Goal: Task Accomplishment & Management: Manage account settings

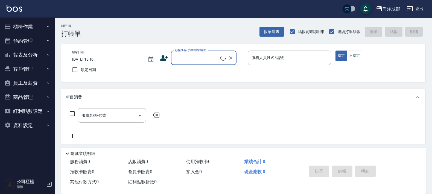
click at [184, 56] on input "顧客姓名/手機號碼/編號" at bounding box center [196, 58] width 47 height 10
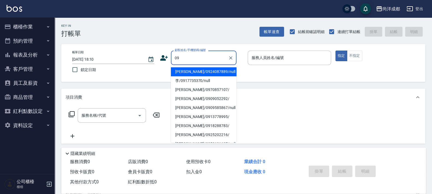
type input "09"
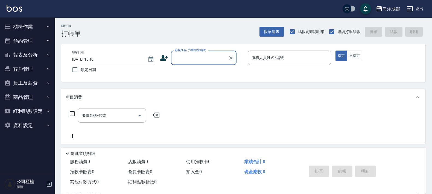
click at [189, 64] on div "顧客姓名/手機號碼/編號" at bounding box center [204, 58] width 66 height 14
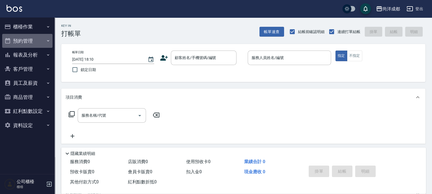
click at [39, 37] on button "預約管理" at bounding box center [27, 41] width 50 height 14
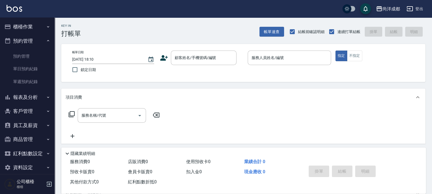
click at [21, 30] on button "櫃檯作業" at bounding box center [27, 27] width 50 height 14
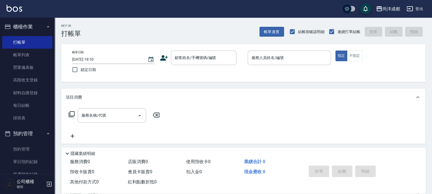
click at [24, 28] on button "櫃檯作業" at bounding box center [27, 27] width 50 height 14
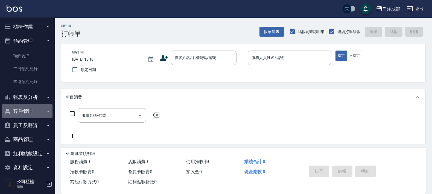
click at [28, 108] on button "客戶管理" at bounding box center [27, 111] width 50 height 14
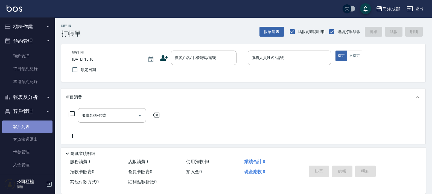
click at [30, 126] on link "客戶列表" at bounding box center [27, 127] width 50 height 13
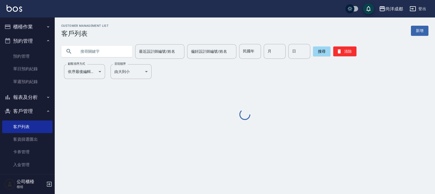
click at [95, 48] on input "text" at bounding box center [102, 51] width 51 height 15
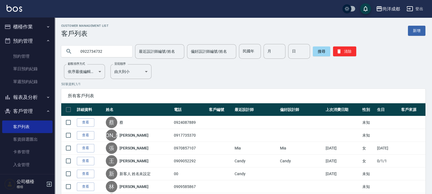
type input "0922734732"
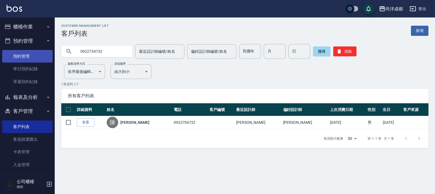
click at [16, 56] on link "預約管理" at bounding box center [27, 56] width 50 height 13
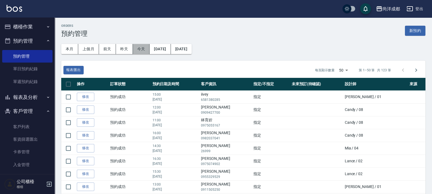
click at [137, 48] on button "今天" at bounding box center [141, 49] width 17 height 10
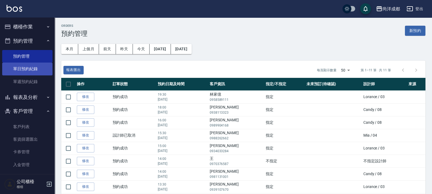
click at [18, 69] on link "單日預約紀錄" at bounding box center [27, 69] width 50 height 13
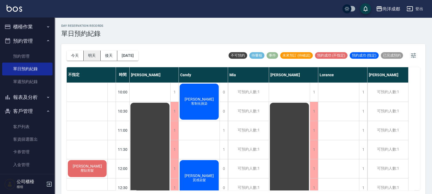
click at [89, 57] on button "明天" at bounding box center [92, 56] width 17 height 10
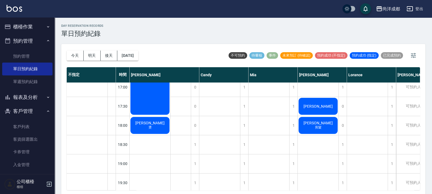
scroll to position [273, 0]
click at [322, 123] on span "吳美玲" at bounding box center [317, 123] width 31 height 4
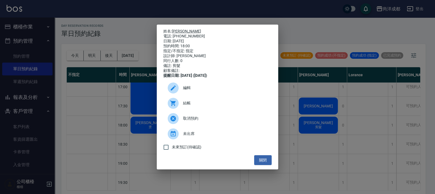
click at [178, 29] on link "吳美玲" at bounding box center [186, 31] width 29 height 4
click at [269, 164] on button "關閉" at bounding box center [262, 160] width 17 height 10
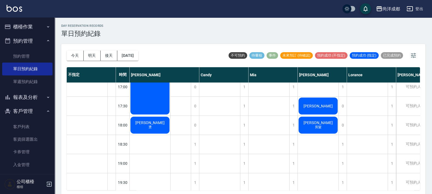
click at [325, 106] on div "羅健銘" at bounding box center [318, 106] width 41 height 19
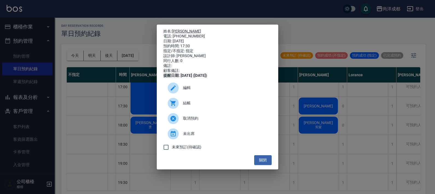
click at [176, 30] on link "羅健銘" at bounding box center [186, 31] width 29 height 4
click at [324, 157] on div "姓名: 羅健銘 電話: 0938339040 日期: 2025/10/05 預約時間: 17:30 指定/不指定: 指定 設計師: Benny 同行人數: 0…" at bounding box center [217, 97] width 435 height 194
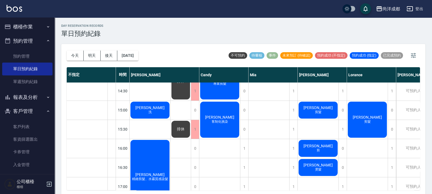
scroll to position [171, 0]
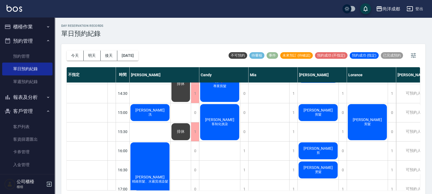
click at [314, 165] on span "張博翔" at bounding box center [317, 167] width 31 height 4
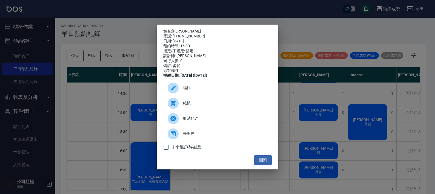
click at [179, 30] on link "張博翔" at bounding box center [186, 31] width 29 height 4
click at [311, 136] on div "姓名: 張博翔 電話: 0936209261 日期: 2025/10/05 預約時間: 16:30 指定/不指定: 指定 設計師: Benny 同行人數: 0…" at bounding box center [217, 97] width 435 height 194
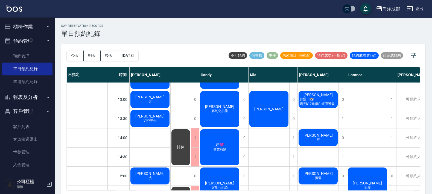
scroll to position [103, 0]
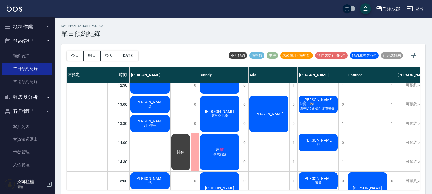
click at [320, 106] on span "剪髮、🇰🇷鑽光k12角蛋白鍍膜護髮" at bounding box center [318, 106] width 39 height 9
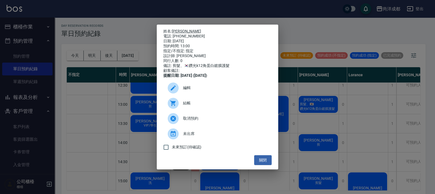
click at [177, 29] on link "紀佩慈" at bounding box center [186, 31] width 29 height 4
click at [257, 163] on button "關閉" at bounding box center [262, 160] width 17 height 10
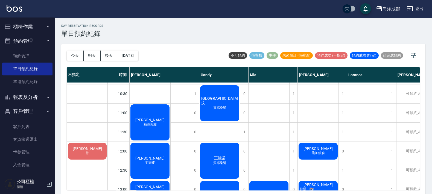
scroll to position [0, 0]
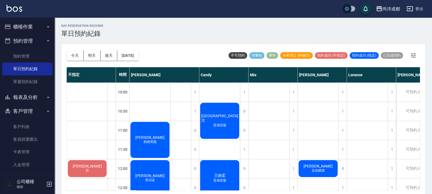
click at [319, 171] on span "染加鍍膜" at bounding box center [318, 170] width 15 height 5
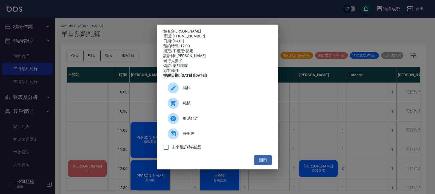
click at [171, 30] on p "姓名: 陳柏秀" at bounding box center [217, 31] width 108 height 5
click at [179, 34] on div "電話: 0939924109" at bounding box center [217, 36] width 108 height 5
click at [178, 31] on link "[PERSON_NAME]" at bounding box center [186, 31] width 29 height 4
click at [339, 127] on div "姓名: 陳柏秀 電話: 0939924109 日期: 2025/10/05 預約時間: 12:00 指定/不指定: 指定 設計師: Benny 同行人數: 0…" at bounding box center [217, 97] width 435 height 194
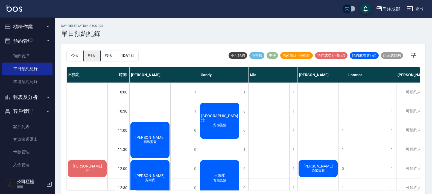
click at [94, 55] on button "明天" at bounding box center [92, 56] width 17 height 10
click at [106, 54] on button "後天" at bounding box center [109, 56] width 17 height 10
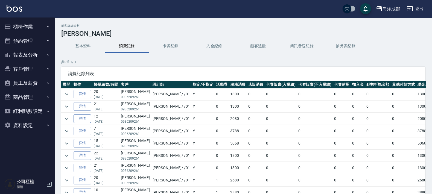
click at [85, 118] on link "詳情" at bounding box center [82, 119] width 17 height 8
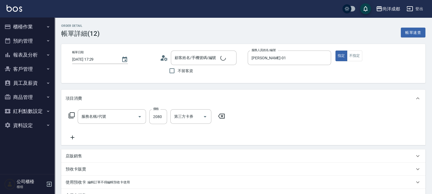
type input "2025/06/08 17:29"
type input "[PERSON_NAME]-01"
type input "染髮(501)"
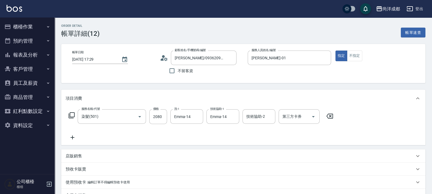
type input "張博翔/0936209261/"
type input "200"
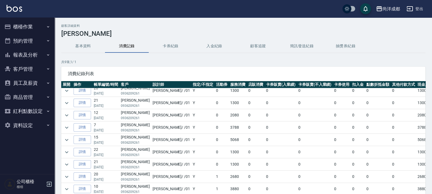
scroll to position [5, 0]
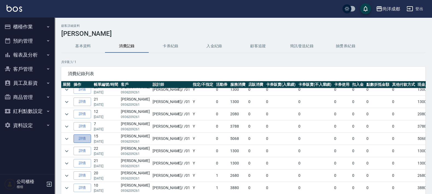
click at [88, 139] on link "詳情" at bounding box center [82, 139] width 17 height 8
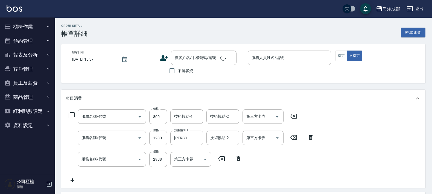
type input "2025/03/28 19:55"
type input "[PERSON_NAME]-01"
type input "500"
type input "張博翔/0936209261/"
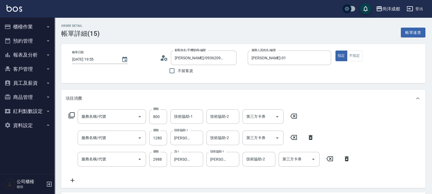
type input "自備護髮(1000以下)(604)"
type input "自備護髮(1000以上)(601)"
type input "燙髮(301)"
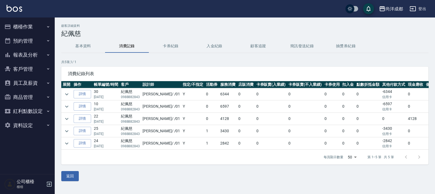
click at [73, 92] on td "詳情" at bounding box center [82, 94] width 20 height 12
click at [85, 93] on link "詳情" at bounding box center [82, 94] width 17 height 8
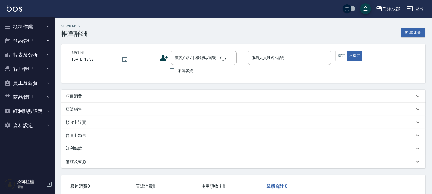
type input "2025/07/19 20:37"
type input "[PERSON_NAME]-01"
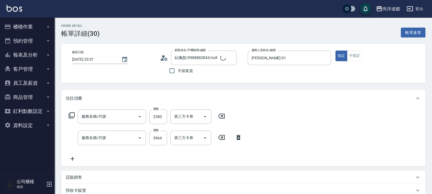
type input "紀佩慈/0988882843/null"
type input "信用卡"
type input "染髮(501)"
type input "燙髮(301)"
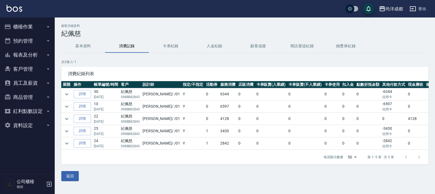
click at [131, 107] on p "0988882843" at bounding box center [130, 109] width 19 height 5
click at [84, 105] on link "詳情" at bounding box center [82, 106] width 17 height 8
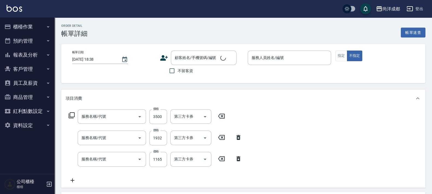
type input "2025/05/03 17:23"
type input "[PERSON_NAME]-01"
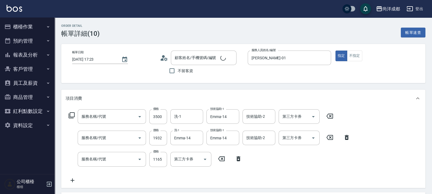
type input "自備鍍膜(606)"
type input "染髮(501)"
type input "剪髮(401)"
type input "紀佩慈/0988882843/null"
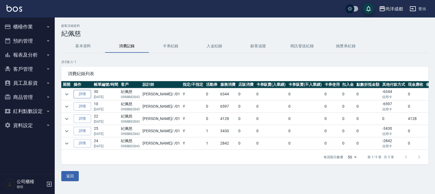
click at [86, 91] on link "詳情" at bounding box center [82, 94] width 17 height 8
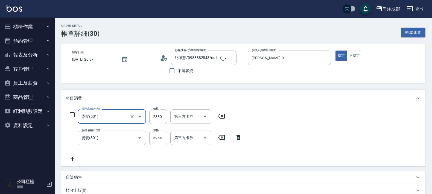
type input "紀佩慈/0988882843/null"
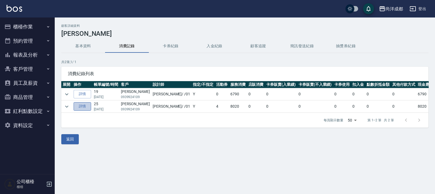
click at [85, 107] on link "詳情" at bounding box center [82, 106] width 17 height 8
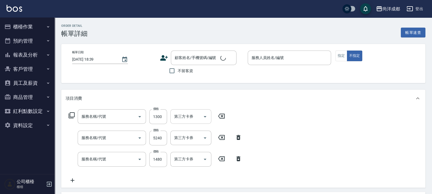
type input "[DATE] 19:57"
type input "[PERSON_NAME]-01"
type input "800"
type input "剪髮(401)"
type input "染髮(501)"
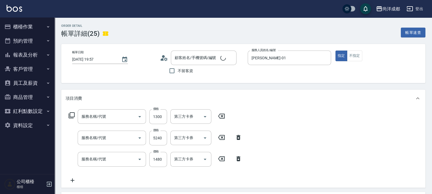
type input "新柔漾專用護(605)"
type input "[PERSON_NAME]/0939924109/null"
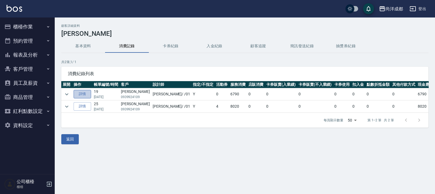
click at [82, 97] on link "詳情" at bounding box center [82, 94] width 17 height 8
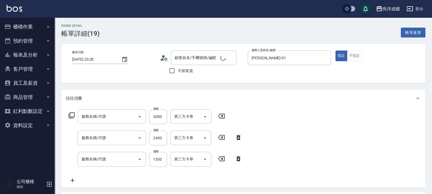
type input "[DATE] 20:28"
type input "[PERSON_NAME]-01"
type input "670"
type input "[PERSON_NAME]/0939924109/null"
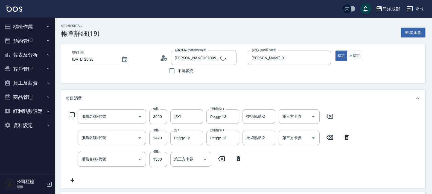
type input "自備鍍膜(606)"
type input "染髮(501)"
type input "剪髮(401)"
